Goal: Information Seeking & Learning: Learn about a topic

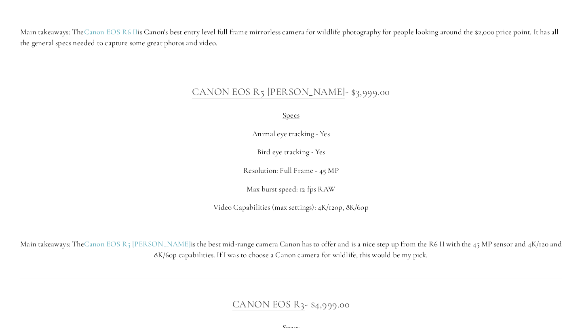
scroll to position [2866, 0]
click at [327, 83] on div "Canon EOS R5 MArk ii - $3,999.00 Specs Animal eye tracking - Yes Bird eye track…" at bounding box center [290, 173] width 555 height 190
click at [317, 94] on link "Canon EOS R5 [PERSON_NAME]" at bounding box center [268, 93] width 153 height 13
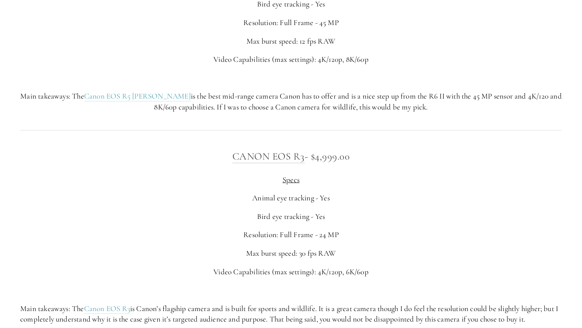
scroll to position [3016, 0]
click at [275, 155] on link "Canon EOS R3" at bounding box center [268, 155] width 72 height 13
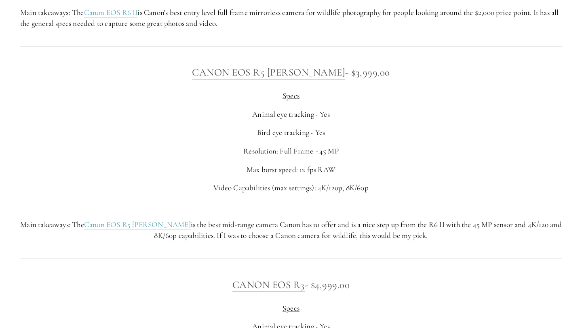
scroll to position [2871, 0]
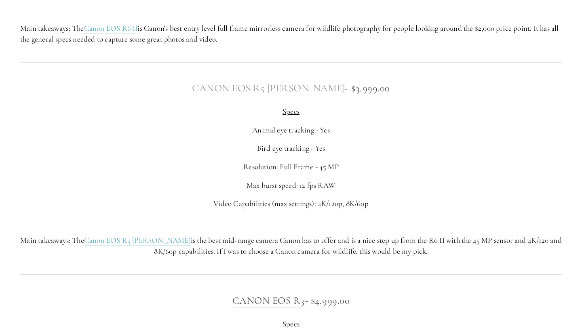
click at [285, 88] on link "Canon EOS R5 [PERSON_NAME]" at bounding box center [268, 88] width 153 height 13
drag, startPoint x: 191, startPoint y: 89, endPoint x: 325, endPoint y: 90, distance: 134.5
click at [325, 90] on h3 "Canon EOS R5 [PERSON_NAME] - $3,999.00" at bounding box center [290, 88] width 541 height 16
copy link "Canon EOS R5 [PERSON_NAME]"
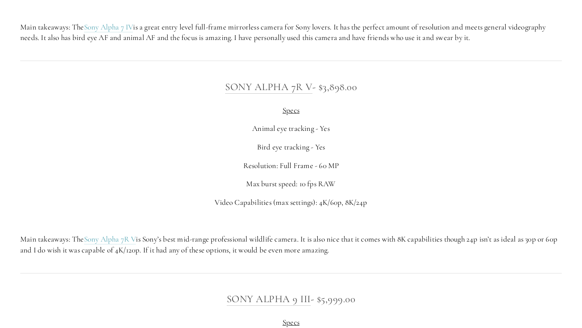
scroll to position [2179, 0]
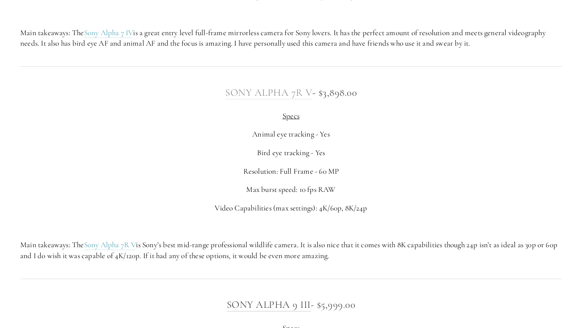
click at [257, 93] on link "Sony Alpha 7R V" at bounding box center [268, 92] width 87 height 13
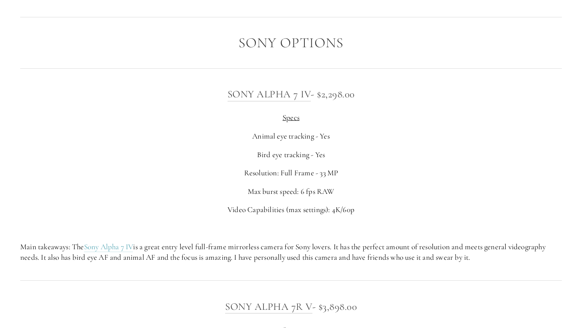
scroll to position [1964, 0]
click at [269, 96] on link "Sony Alpha 7 IV" at bounding box center [269, 94] width 84 height 13
